Goal: Information Seeking & Learning: Find specific fact

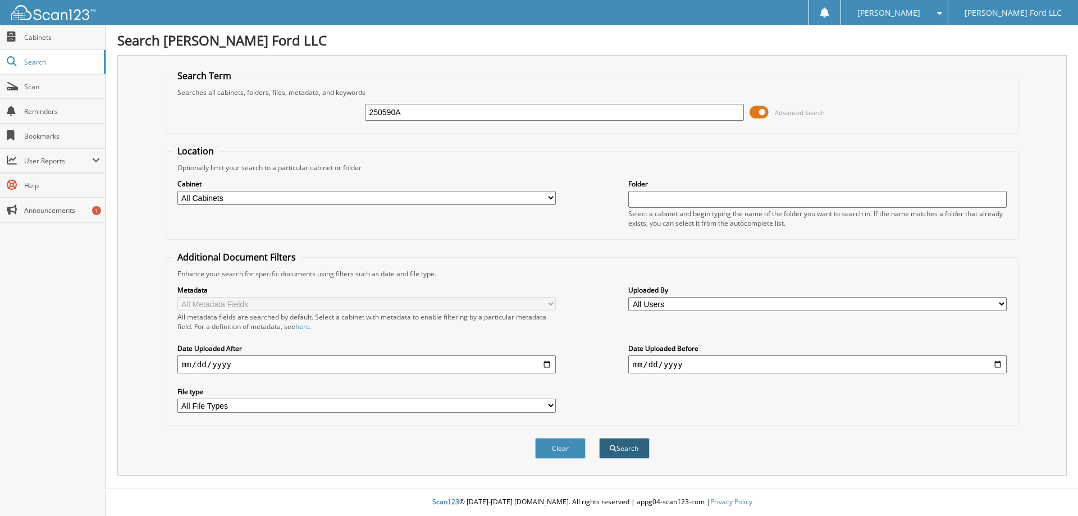
type input "250590A"
click at [621, 447] on button "Search" at bounding box center [624, 448] width 51 height 21
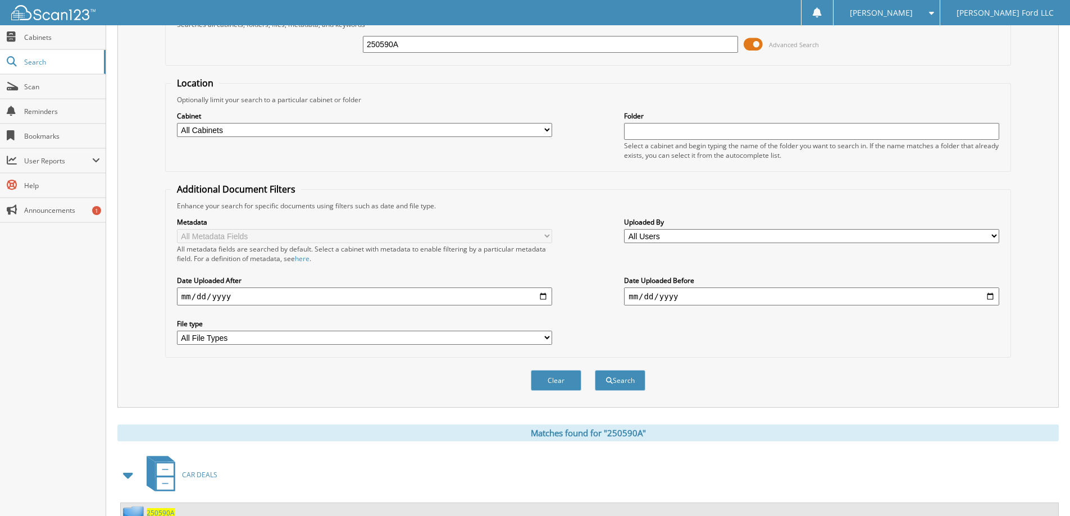
scroll to position [112, 0]
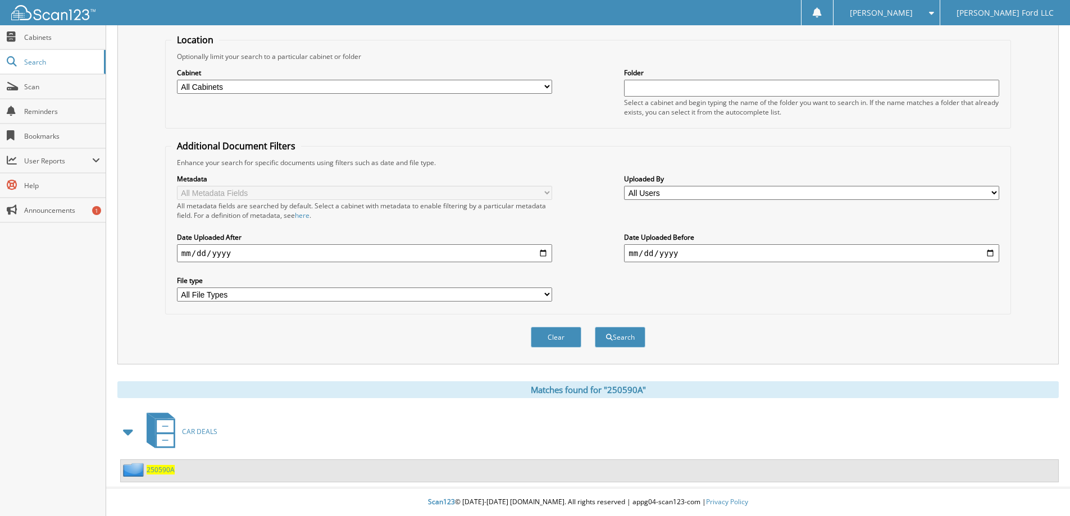
click at [156, 468] on span "250590A" at bounding box center [161, 470] width 28 height 10
